Goal: Find specific page/section: Find specific page/section

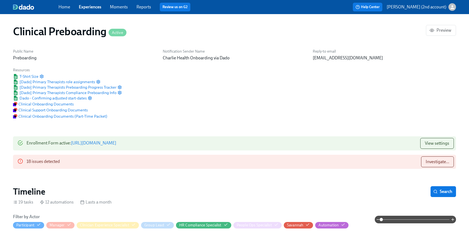
click at [97, 8] on link "Experiences" at bounding box center [90, 6] width 22 height 5
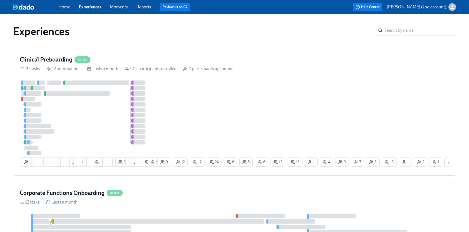
click at [95, 6] on link "Experiences" at bounding box center [90, 6] width 22 height 5
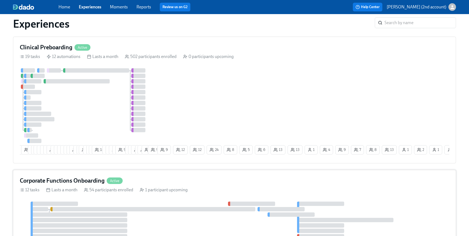
scroll to position [18, 0]
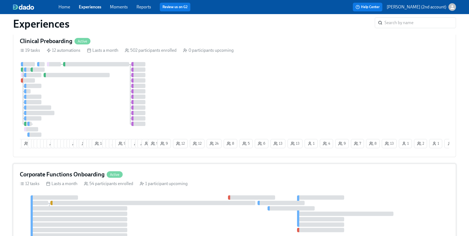
click at [146, 174] on div "Corporate Functions Onboarding Active" at bounding box center [234, 174] width 429 height 8
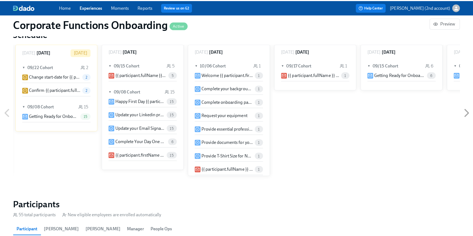
scroll to position [449, 0]
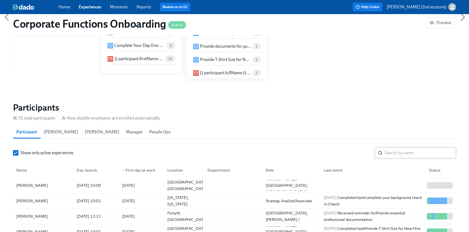
click at [382, 154] on icon at bounding box center [380, 152] width 4 height 4
click at [388, 152] on input "search" at bounding box center [419, 152] width 71 height 11
paste input "[PERSON_NAME]"
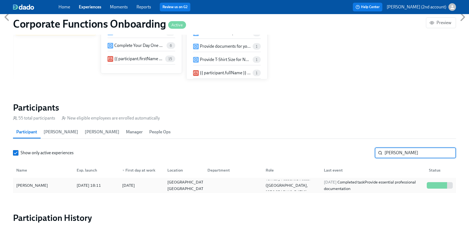
type input "[PERSON_NAME]"
click at [347, 185] on div "[DATE] Completed task Provide essential professional documentation" at bounding box center [373, 185] width 103 height 13
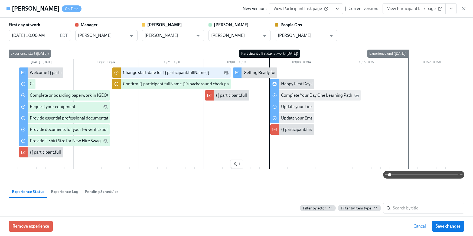
click at [455, 6] on button "View task page" at bounding box center [450, 8] width 11 height 11
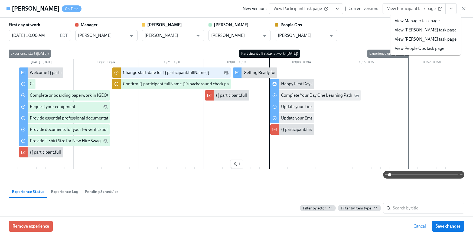
click at [422, 48] on link "View People Ops task page" at bounding box center [420, 48] width 50 height 6
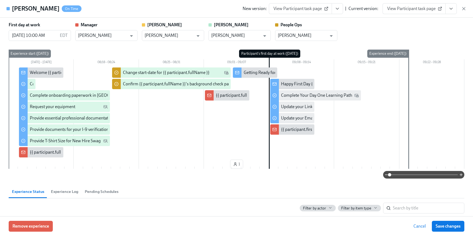
scroll to position [0, 3208]
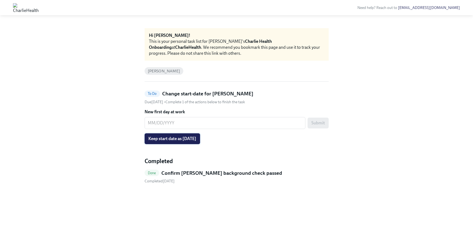
click at [196, 138] on span "Keep start date as [DATE]" at bounding box center [172, 138] width 48 height 5
